Goal: Navigation & Orientation: Find specific page/section

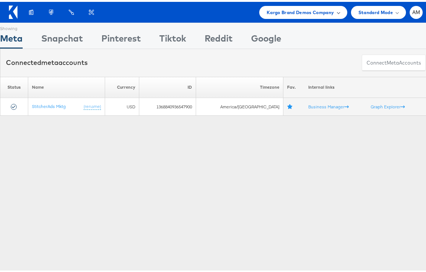
click at [291, 11] on span "Kargo Brand Demos Company" at bounding box center [301, 11] width 68 height 8
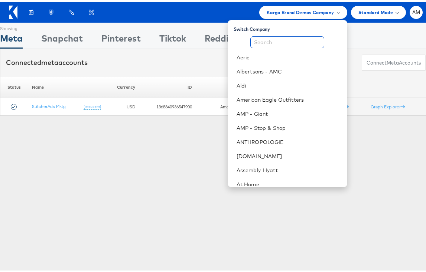
click at [271, 39] on input "text" at bounding box center [287, 41] width 74 height 12
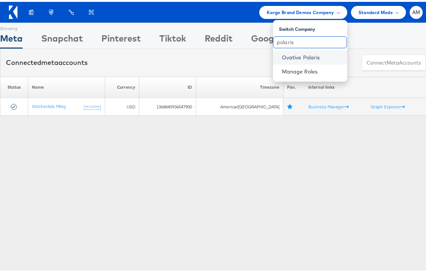
type input "polaris"
click at [282, 53] on link "Ovative Polaris" at bounding box center [311, 55] width 59 height 7
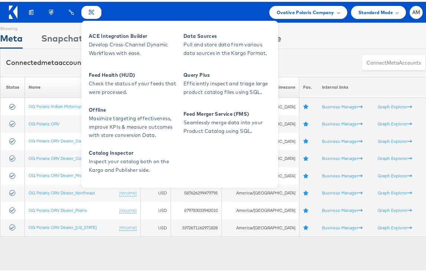
click at [91, 14] on div "Feed Suite" at bounding box center [91, 10] width 20 height 13
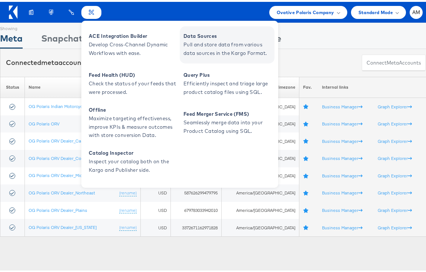
click at [201, 34] on span "Data Sources" at bounding box center [227, 34] width 89 height 9
